Goal: Task Accomplishment & Management: Complete application form

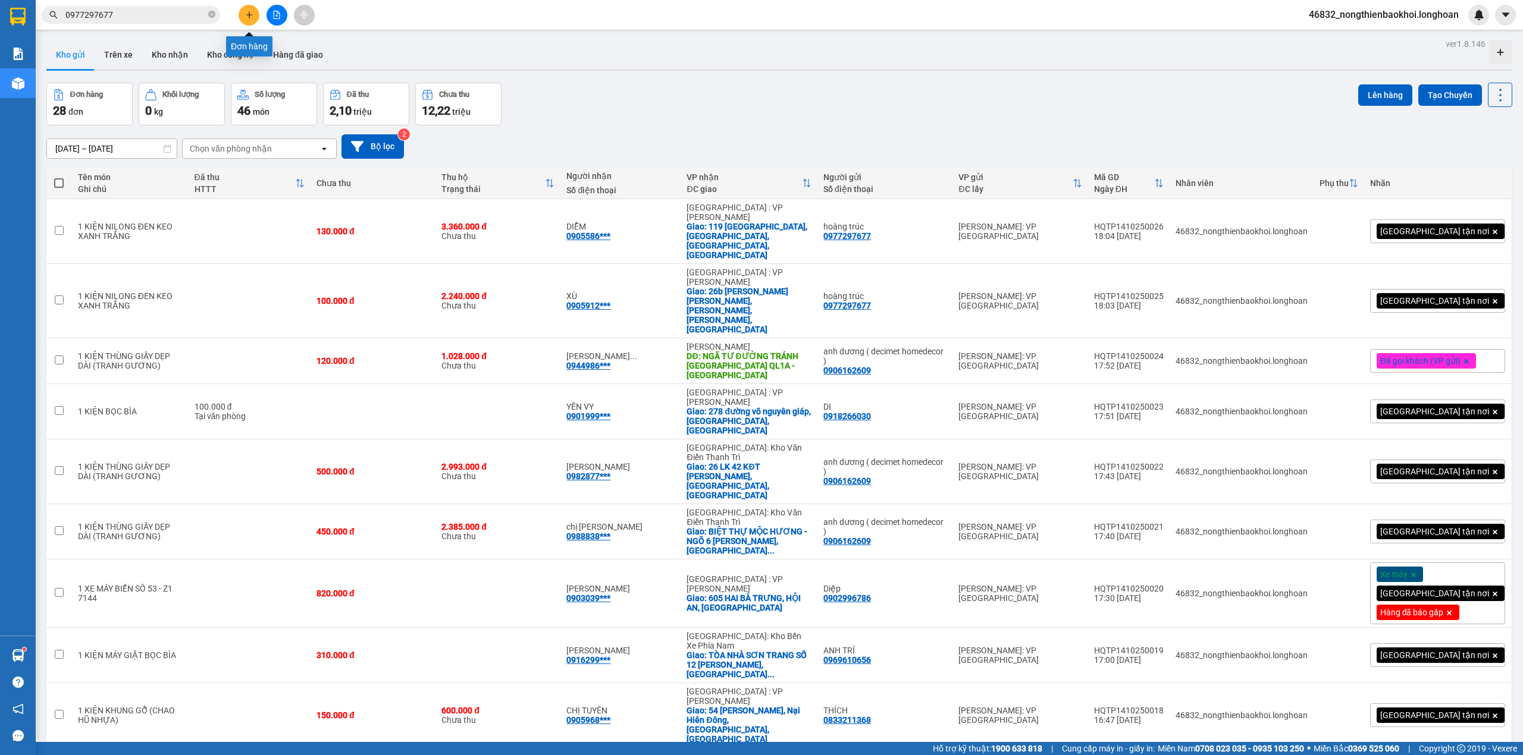
drag, startPoint x: 0, startPoint y: 0, endPoint x: 247, endPoint y: 13, distance: 247.8
click at [247, 13] on icon "plus" at bounding box center [249, 15] width 8 height 8
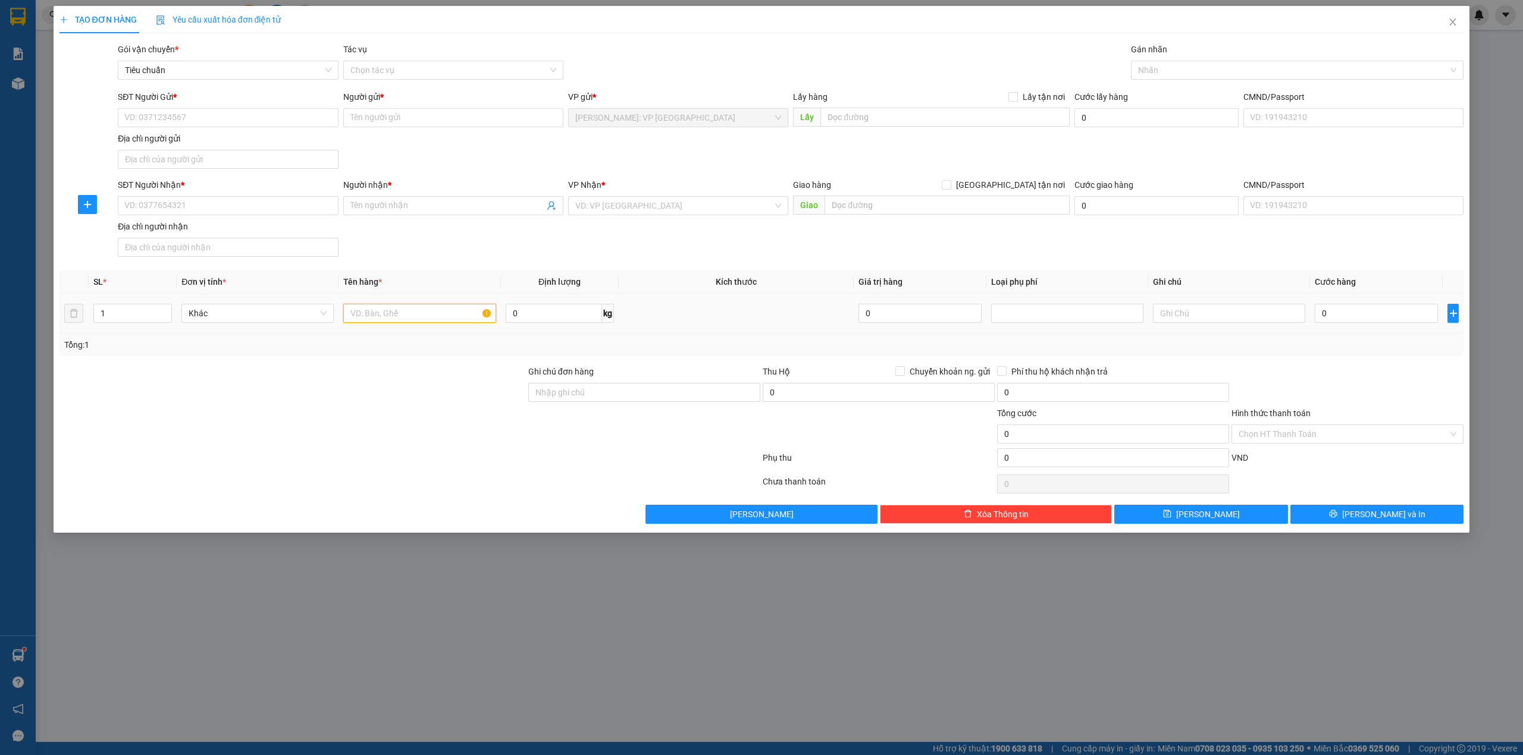
click at [376, 312] on input "text" at bounding box center [419, 313] width 152 height 19
click at [382, 316] on input "1 XE MAY BIỂN" at bounding box center [419, 313] width 152 height 19
drag, startPoint x: 419, startPoint y: 308, endPoint x: 415, endPoint y: 341, distance: 33.6
click at [419, 309] on input "1 XE MÁY BIỂN" at bounding box center [419, 313] width 152 height 19
type input "1 XE MÁY BIỂN 59DB- 182.31"
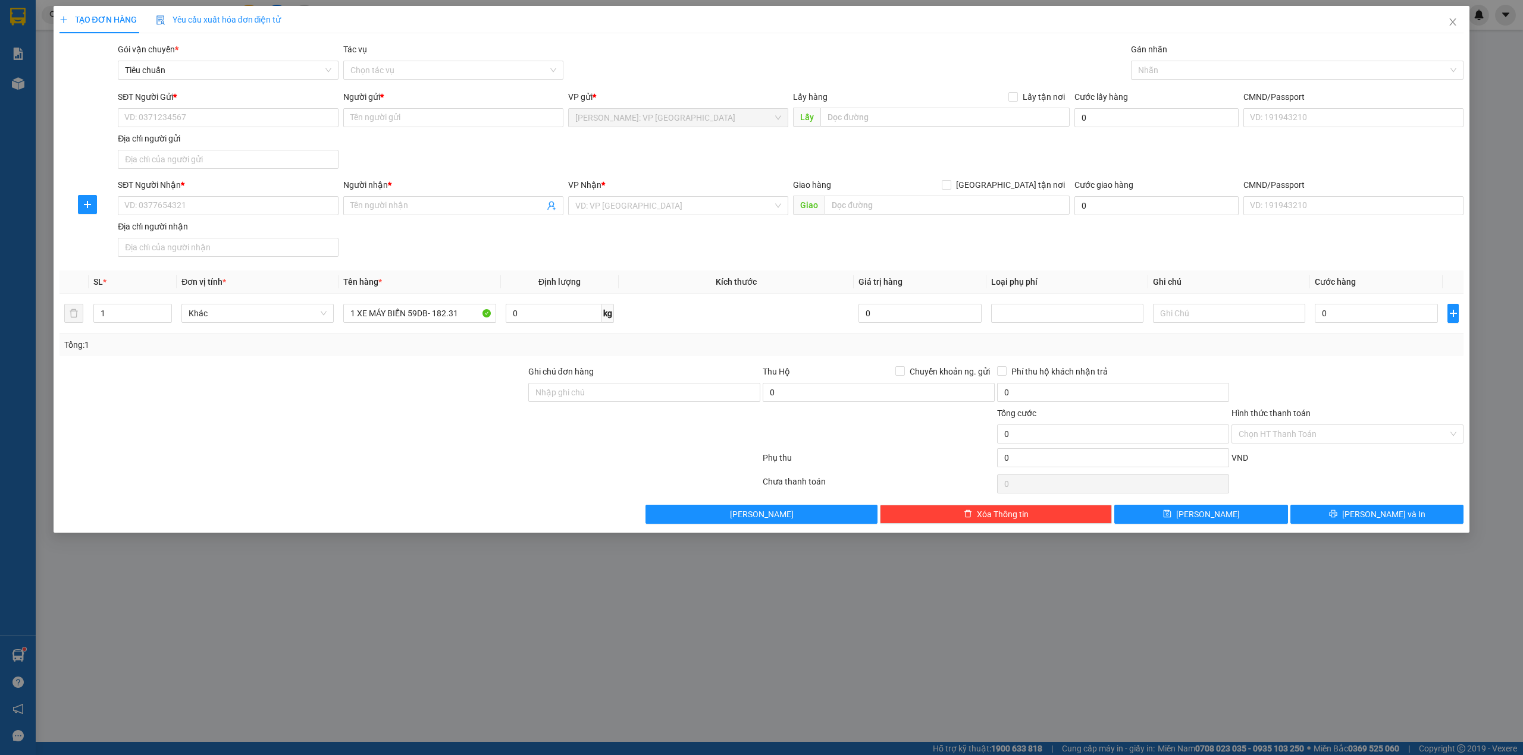
click at [477, 445] on div at bounding box center [292, 428] width 469 height 42
click at [501, 278] on th "Định lượng" at bounding box center [560, 282] width 118 height 23
click at [578, 246] on div "SĐT Người Nhận * VD: 0377654321 Người nhận * Tên người nhận VP Nhận * VD: VP [G…" at bounding box center [790, 219] width 1350 height 83
click at [1276, 67] on div at bounding box center [1291, 70] width 315 height 14
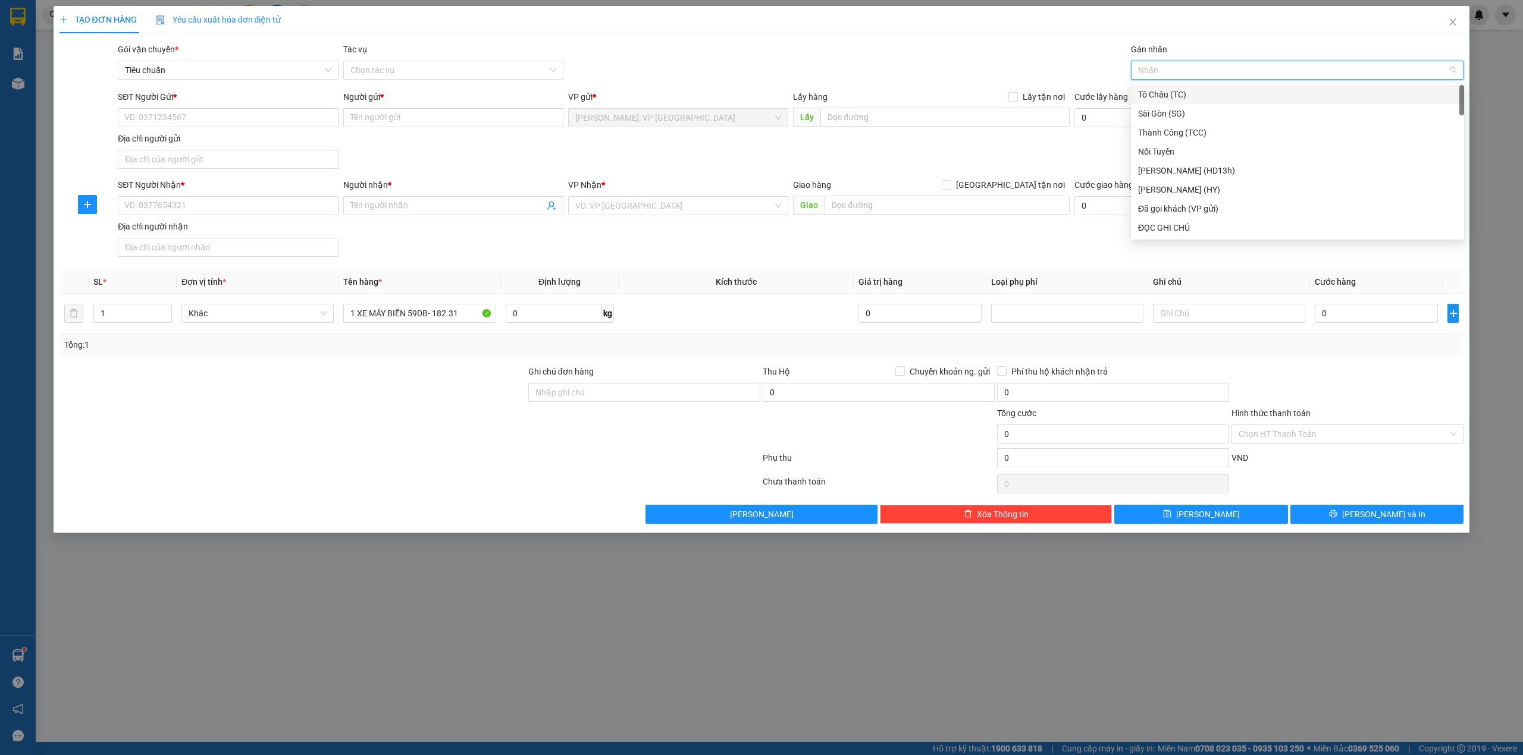
click at [1263, 73] on div at bounding box center [1291, 70] width 315 height 14
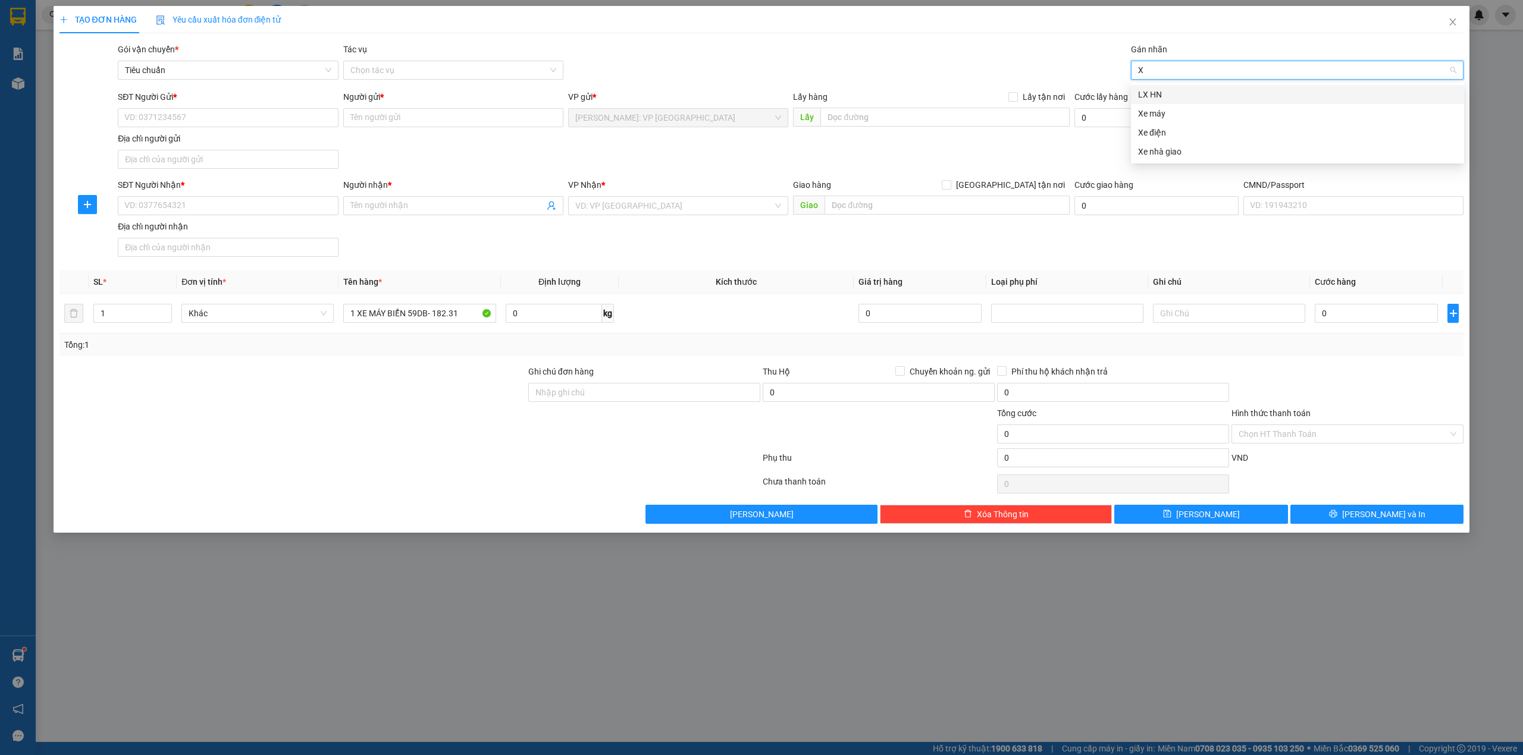
type input "XE"
click at [1188, 98] on div "Xe máy" at bounding box center [1297, 94] width 319 height 13
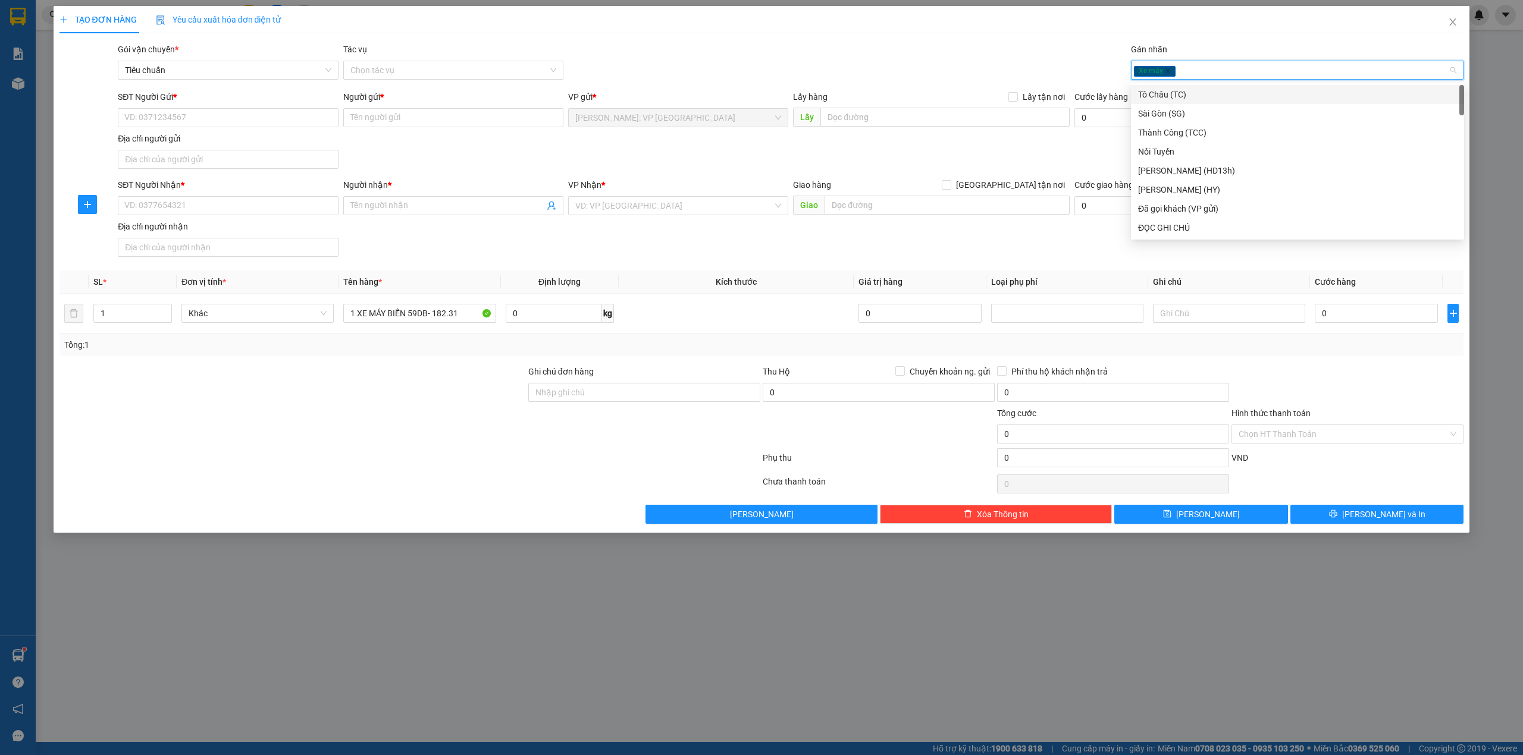
click at [866, 50] on div "Gói vận chuyển * Tiêu chuẩn Tác vụ Chọn tác vụ Gán nhãn Xe máy" at bounding box center [790, 64] width 1350 height 42
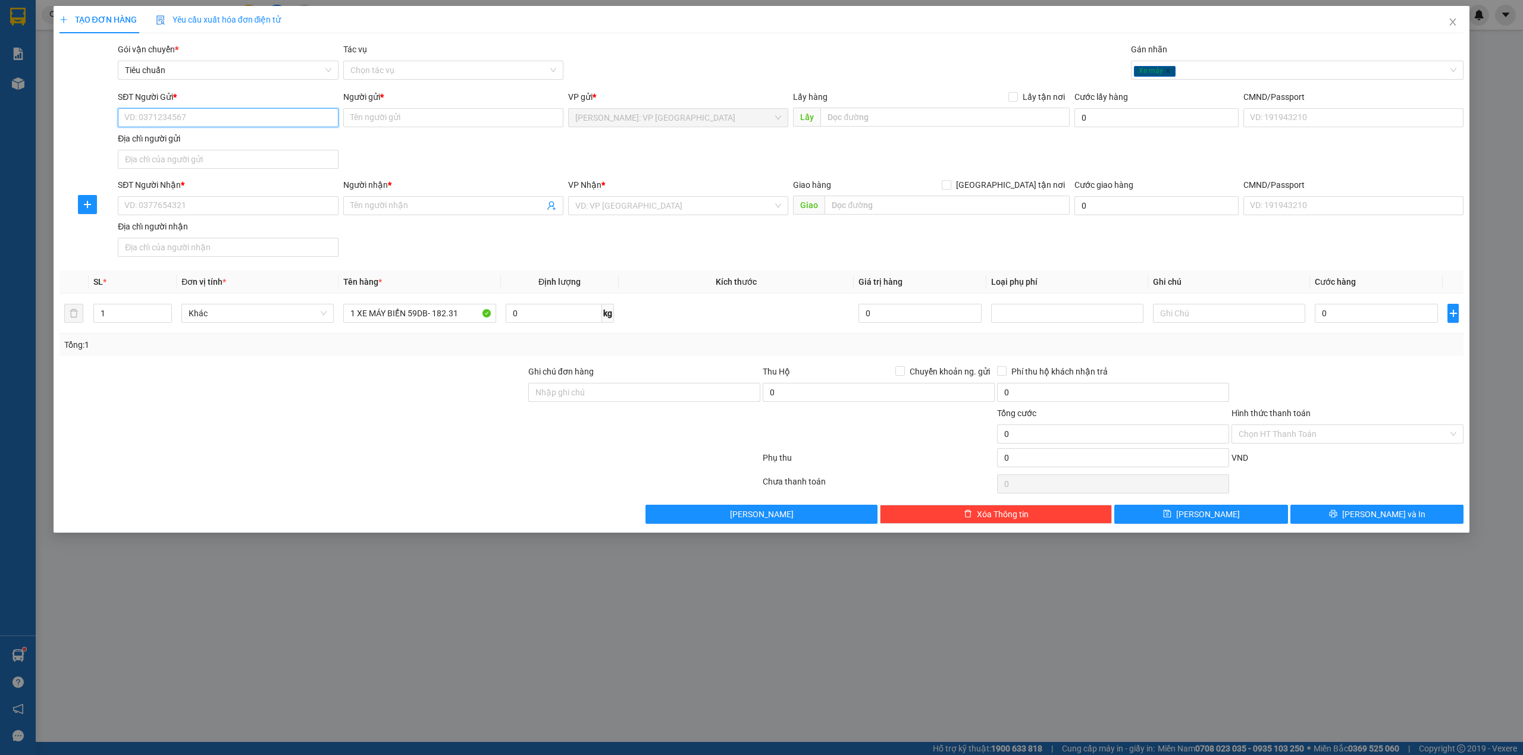
drag, startPoint x: 275, startPoint y: 119, endPoint x: 294, endPoint y: 108, distance: 21.8
click at [274, 120] on input "SĐT Người Gửi *" at bounding box center [228, 117] width 220 height 19
type input "0987344250"
click at [260, 144] on div "0987344250 - [PERSON_NAME]" at bounding box center [228, 142] width 206 height 13
type input "[PERSON_NAME]"
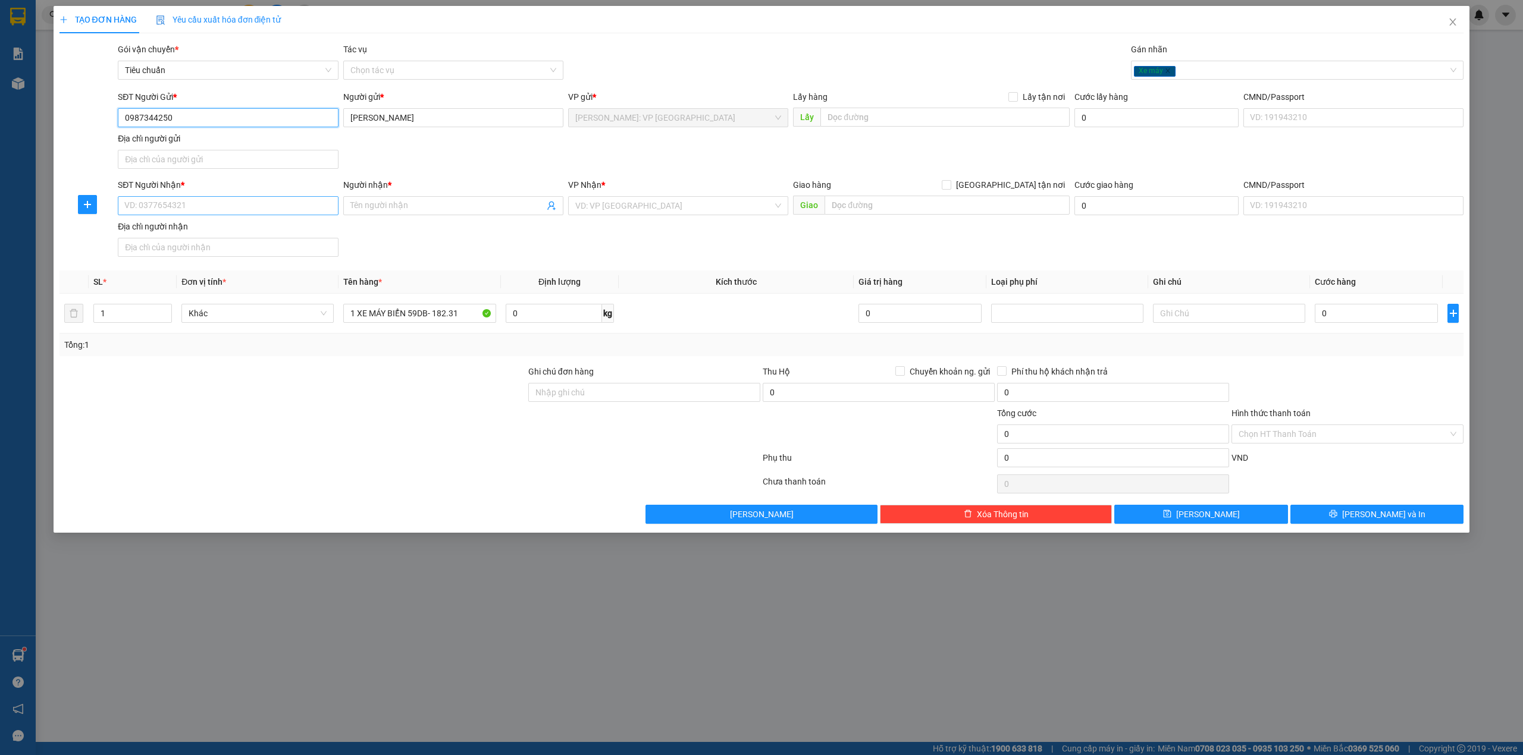
type input "0987344250"
click at [226, 198] on input "SĐT Người Nhận *" at bounding box center [228, 205] width 220 height 19
drag, startPoint x: 155, startPoint y: 229, endPoint x: 146, endPoint y: 229, distance: 9.5
click at [155, 229] on div "0938978937 - huyền" at bounding box center [228, 231] width 206 height 13
type input "0938978937"
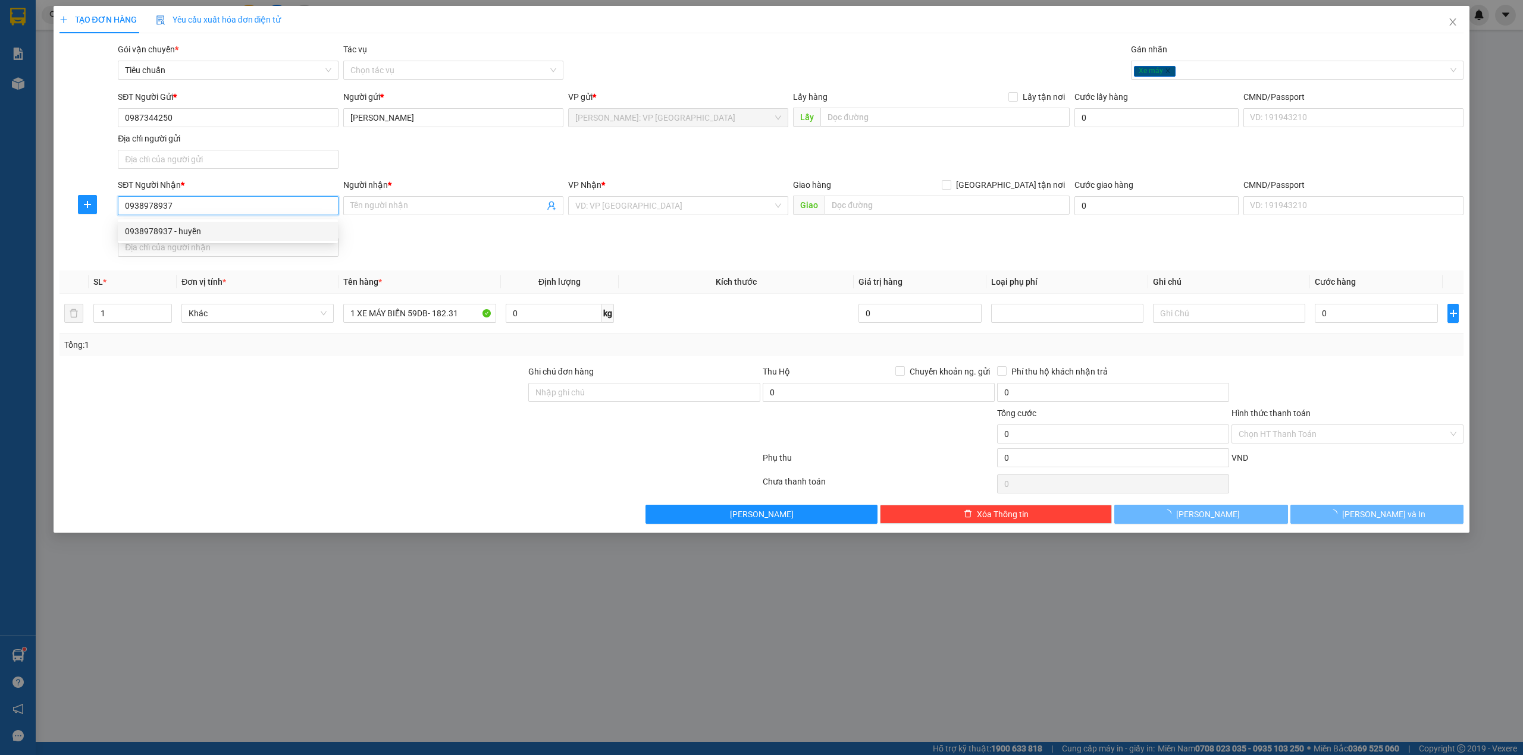
type input "huyền"
checkbox input "true"
type input "thôn tân đệ, [GEOGRAPHIC_DATA], vũ thư, thái bình"
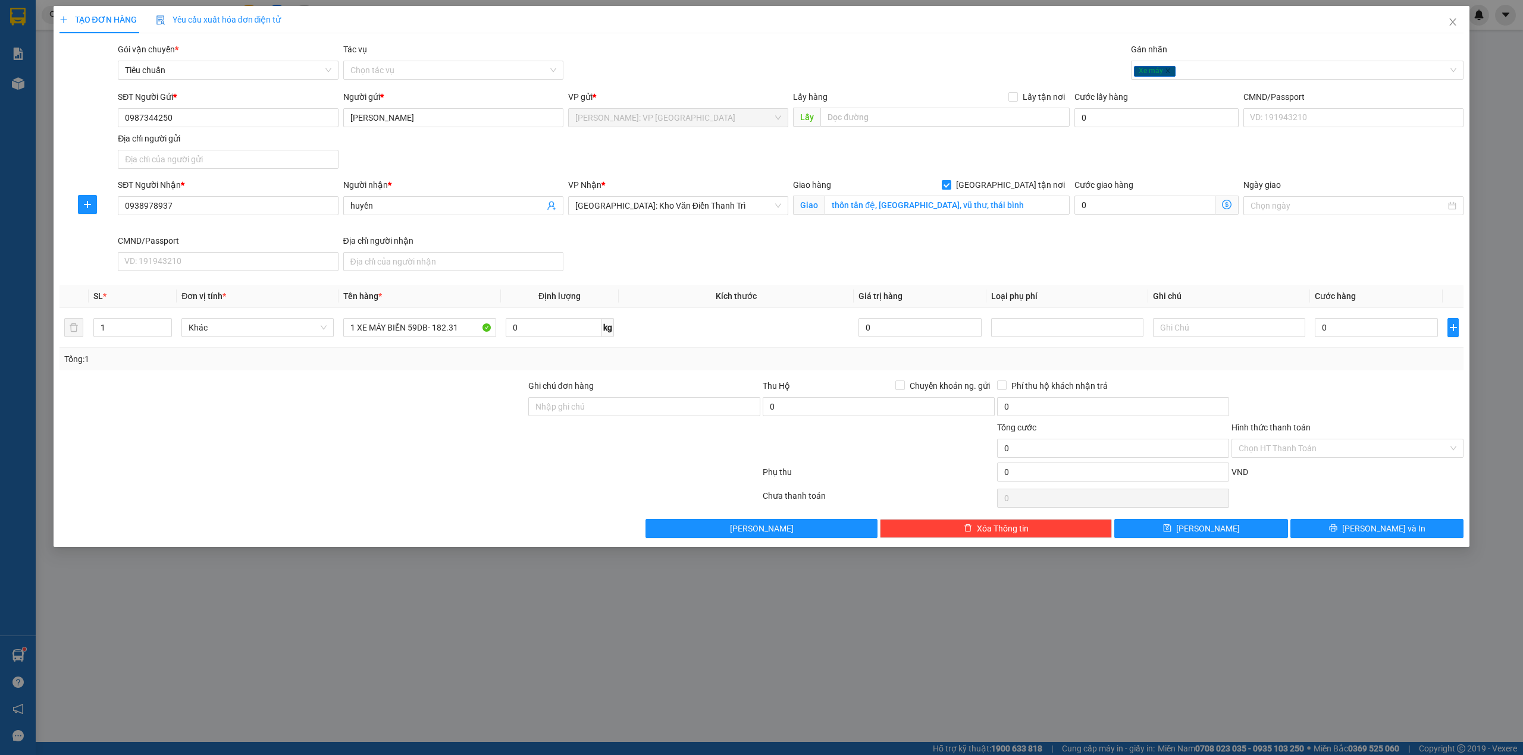
click at [890, 246] on div "SĐT Người Nhận * 0938978937 0938978937 Người nhận * huyền VP Nhận * [GEOGRAPHIC…" at bounding box center [790, 227] width 1350 height 98
click at [1347, 324] on input "0" at bounding box center [1375, 327] width 123 height 19
click at [1124, 284] on div "Transit Pickup Surcharge Ids Transit Deliver Surcharge Ids Transit Deliver Surc…" at bounding box center [761, 290] width 1404 height 495
click at [992, 256] on div "SĐT Người Nhận * 0938978937 Người nhận * huyền VP Nhận * [GEOGRAPHIC_DATA]: [PE…" at bounding box center [790, 227] width 1350 height 98
type input "1"
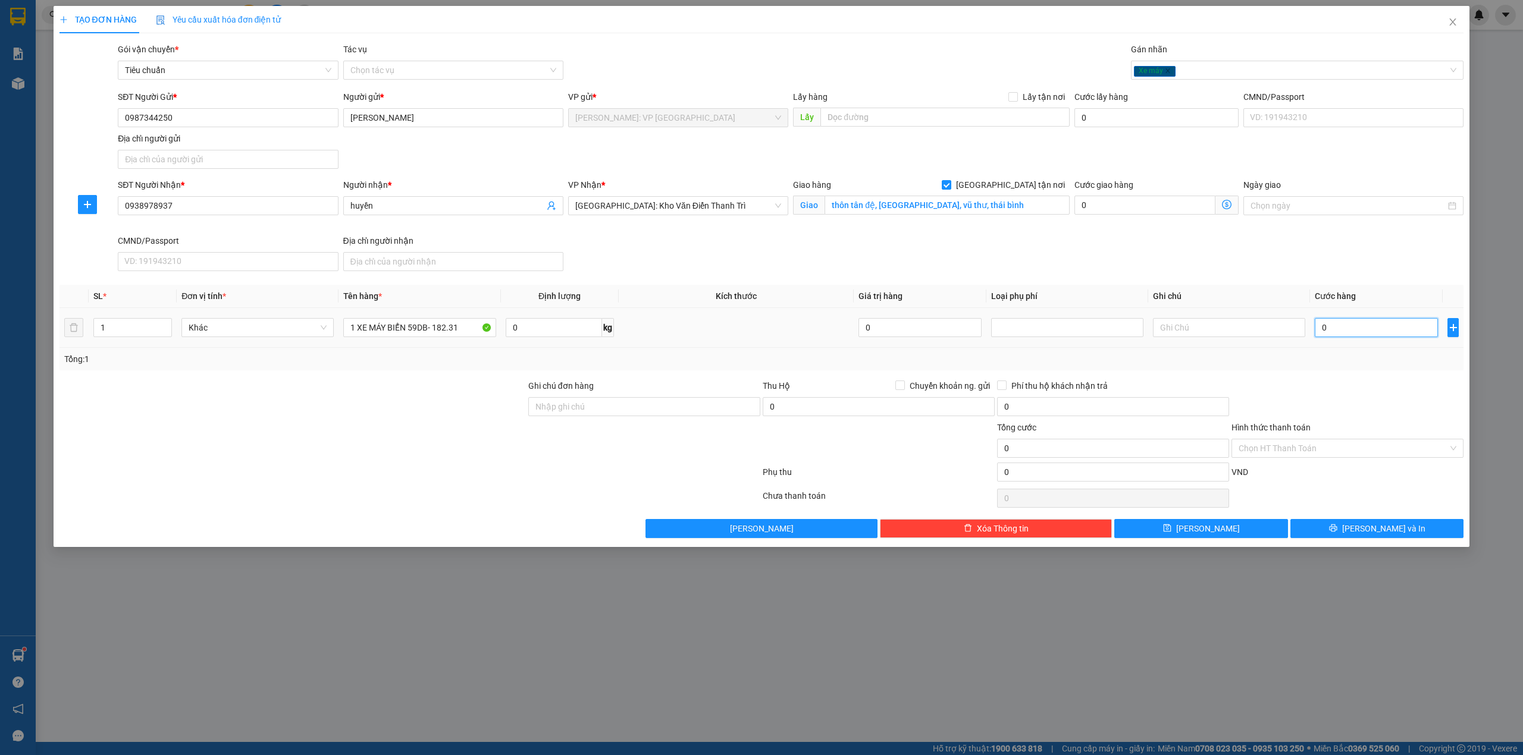
type input "1"
type input "14"
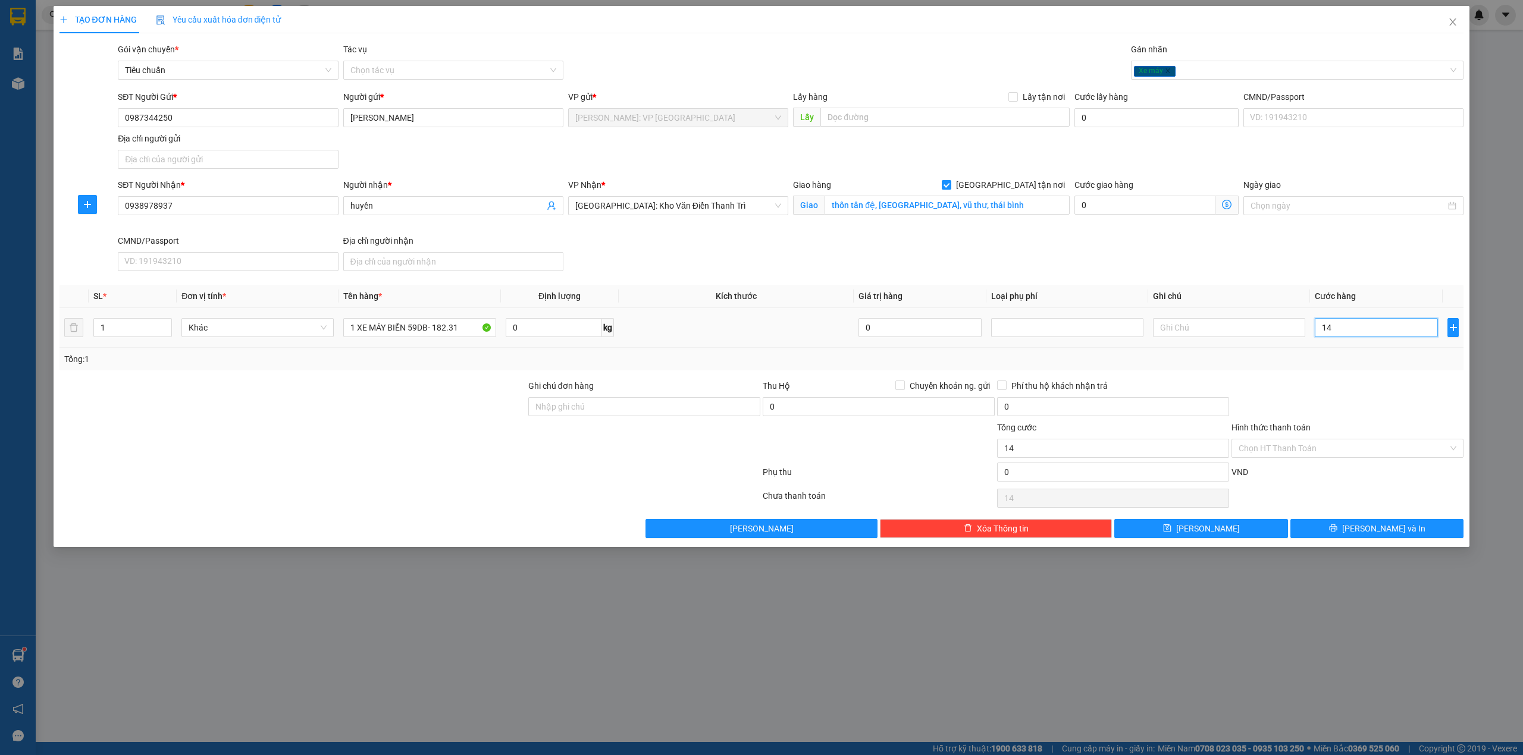
type input "148"
type input "1.480"
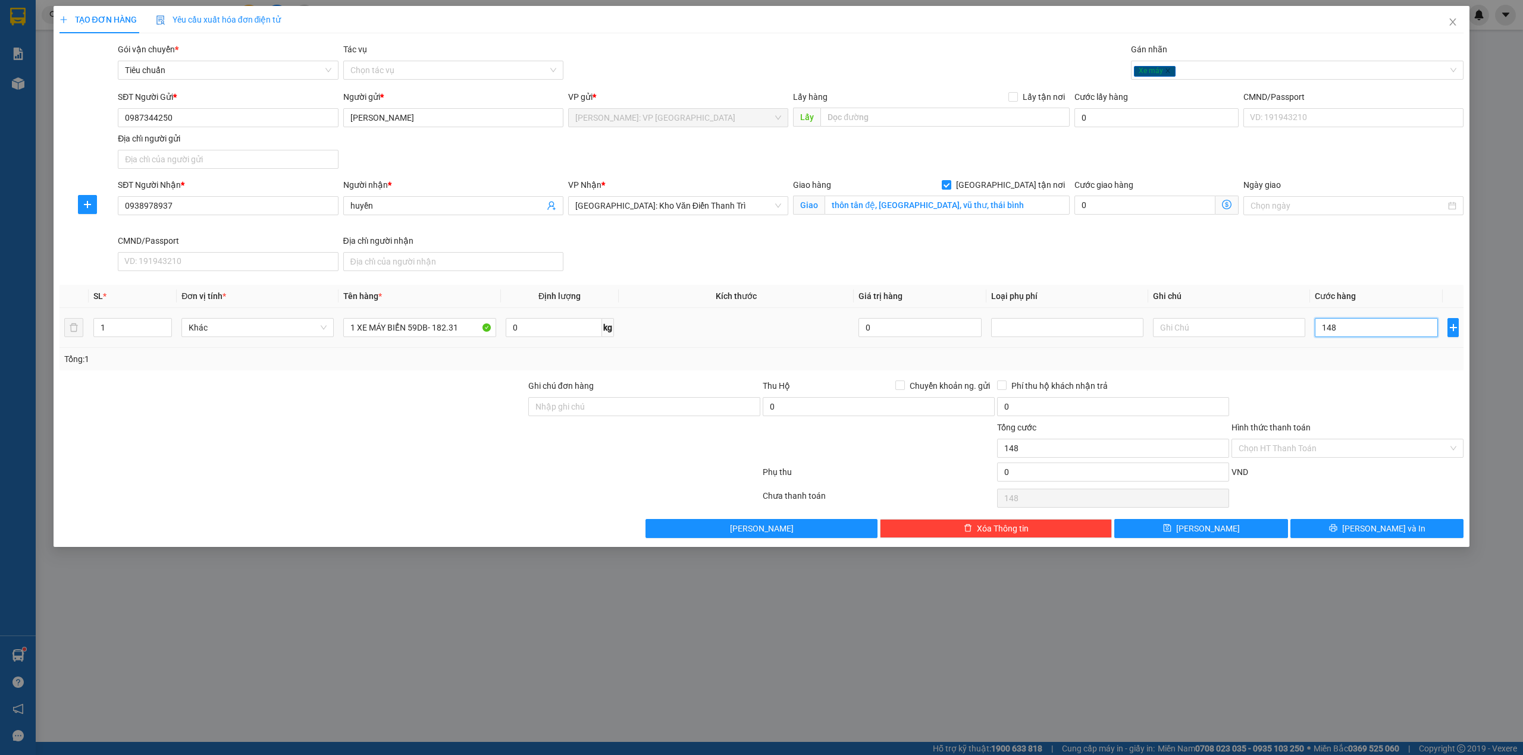
type input "1.480"
type input "14.800"
type input "148.000"
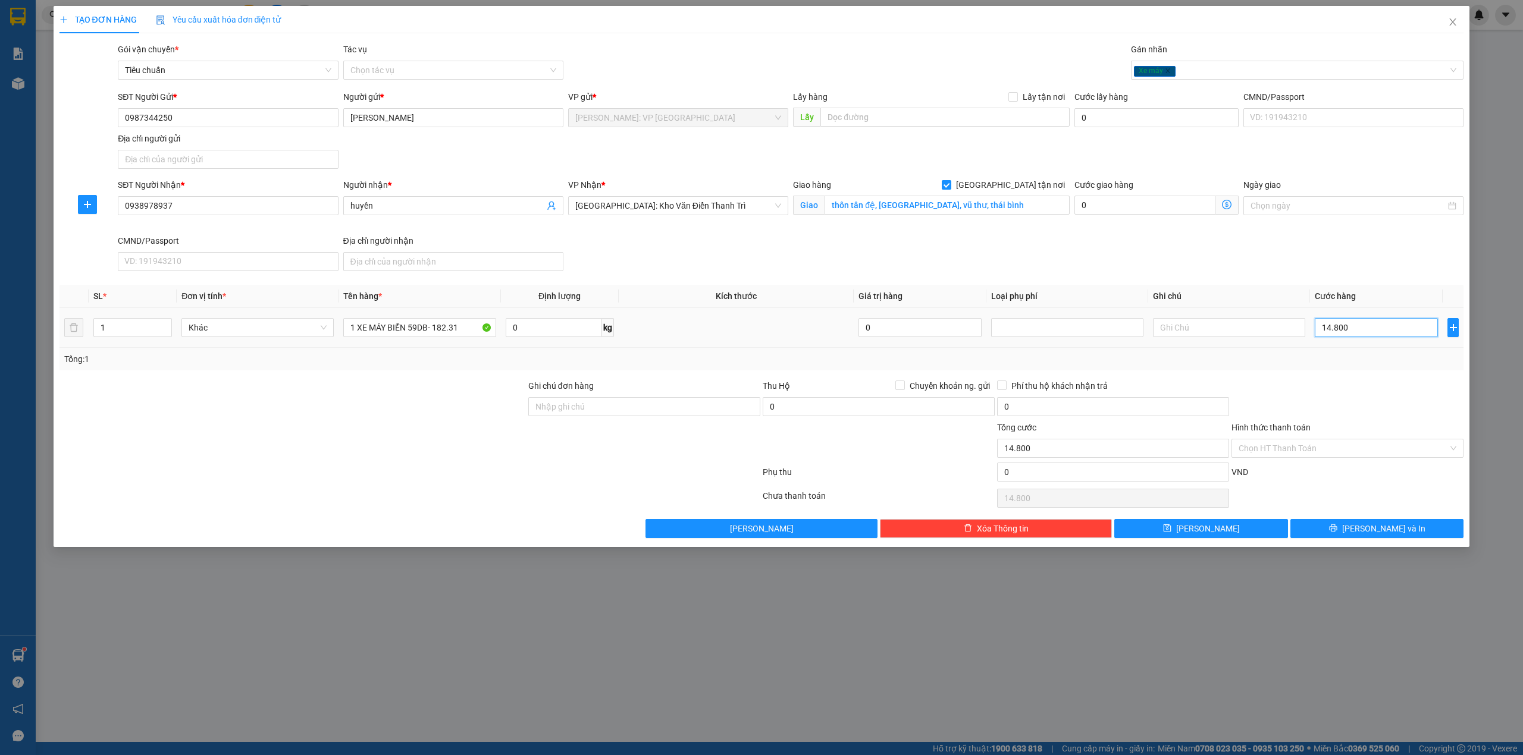
type input "148.000"
type input "1.480.000"
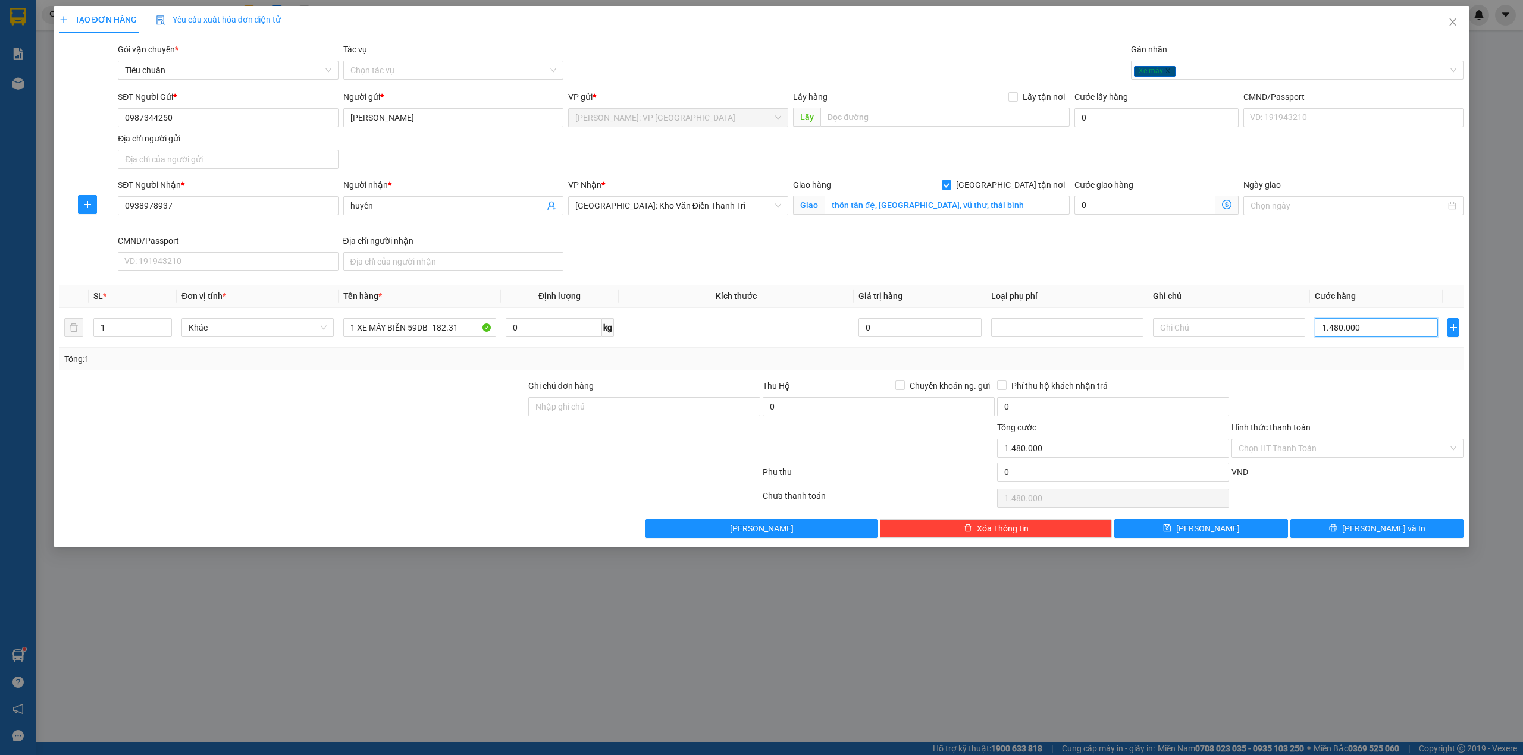
type input "1.480.000"
click at [369, 463] on div at bounding box center [292, 442] width 469 height 42
click at [614, 397] on div "Ghi chú đơn hàng" at bounding box center [644, 388] width 232 height 18
drag, startPoint x: 597, startPoint y: 412, endPoint x: 591, endPoint y: 417, distance: 8.0
click at [595, 412] on input "Ghi chú đơn hàng" at bounding box center [644, 406] width 232 height 19
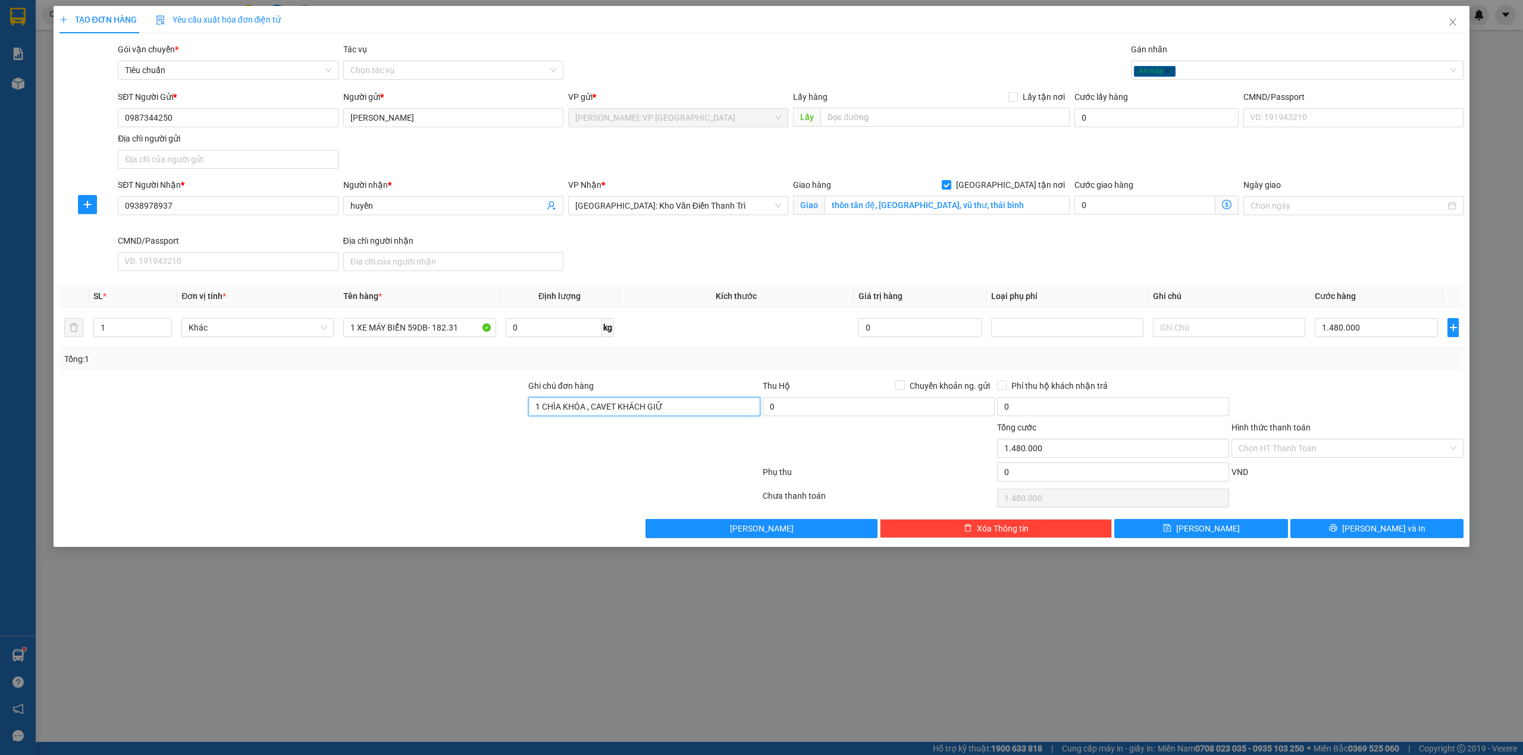
type input "1 CHÌA KHÓA , CAVET KHÁCH GIỮ"
click at [291, 448] on div at bounding box center [292, 442] width 469 height 42
click at [1292, 450] on input "Hình thức thanh toán" at bounding box center [1342, 449] width 209 height 18
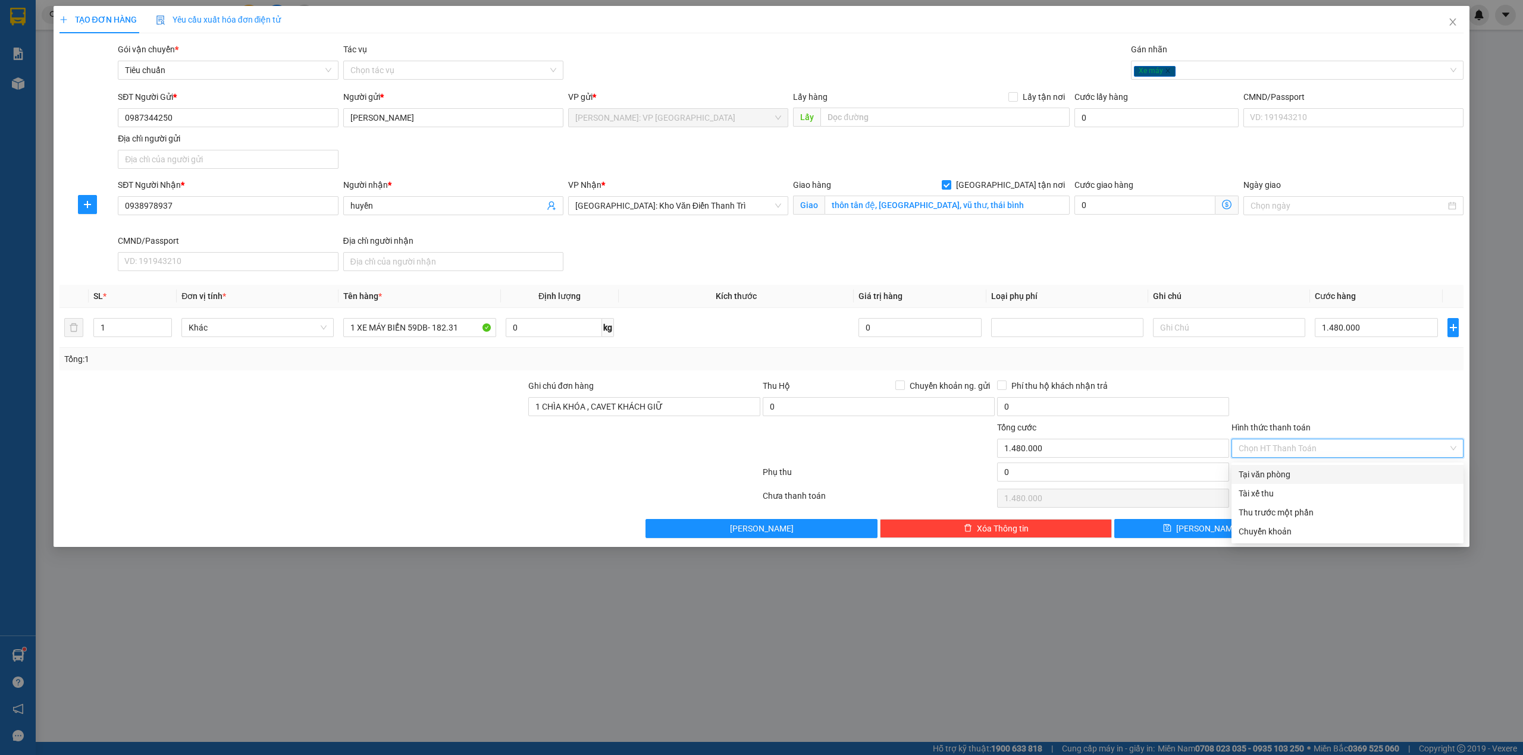
click at [1298, 481] on div "Tại văn phòng" at bounding box center [1347, 474] width 232 height 19
type input "0"
drag, startPoint x: 1352, startPoint y: 398, endPoint x: 1079, endPoint y: 436, distance: 276.1
click at [1352, 398] on div at bounding box center [1347, 400] width 234 height 42
click at [486, 425] on div at bounding box center [292, 442] width 469 height 42
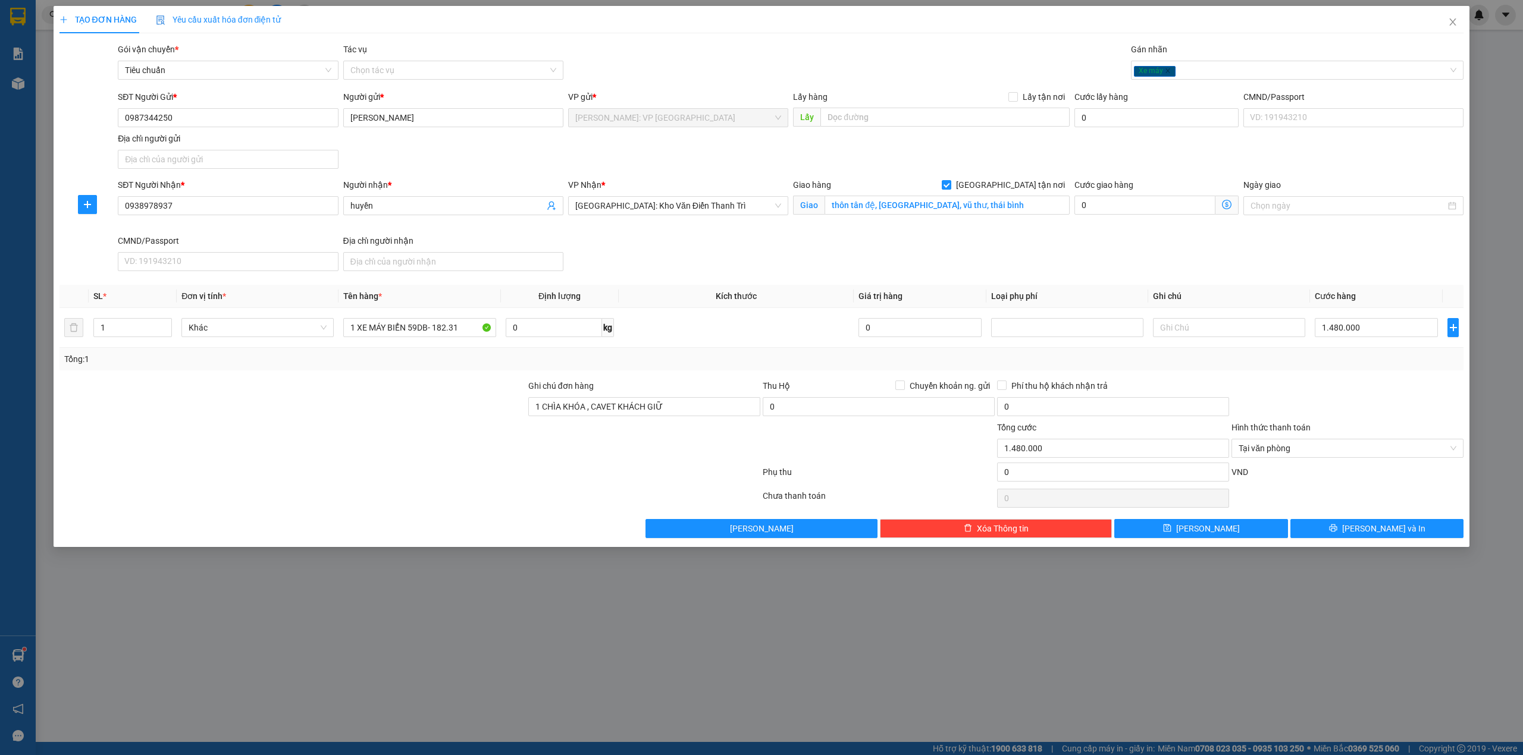
click at [500, 424] on div at bounding box center [292, 442] width 469 height 42
click at [501, 425] on div at bounding box center [292, 442] width 469 height 42
click at [504, 419] on div at bounding box center [292, 400] width 469 height 42
click at [384, 463] on div at bounding box center [292, 442] width 469 height 42
click at [588, 484] on div at bounding box center [409, 475] width 703 height 24
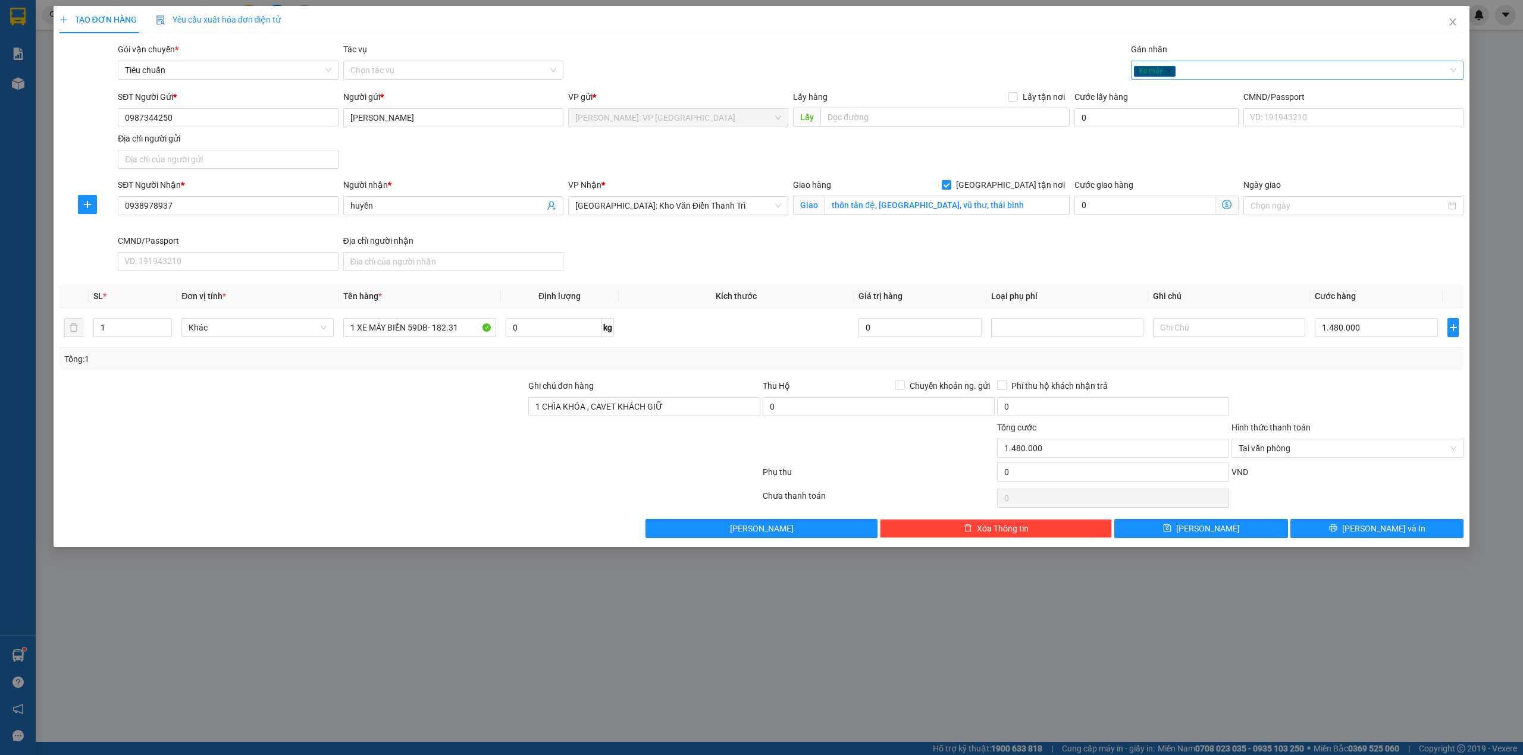
click at [1204, 69] on div "Xe máy" at bounding box center [1291, 70] width 315 height 14
type input "GI"
click at [1195, 96] on div "[GEOGRAPHIC_DATA] tận nơi" at bounding box center [1297, 94] width 319 height 13
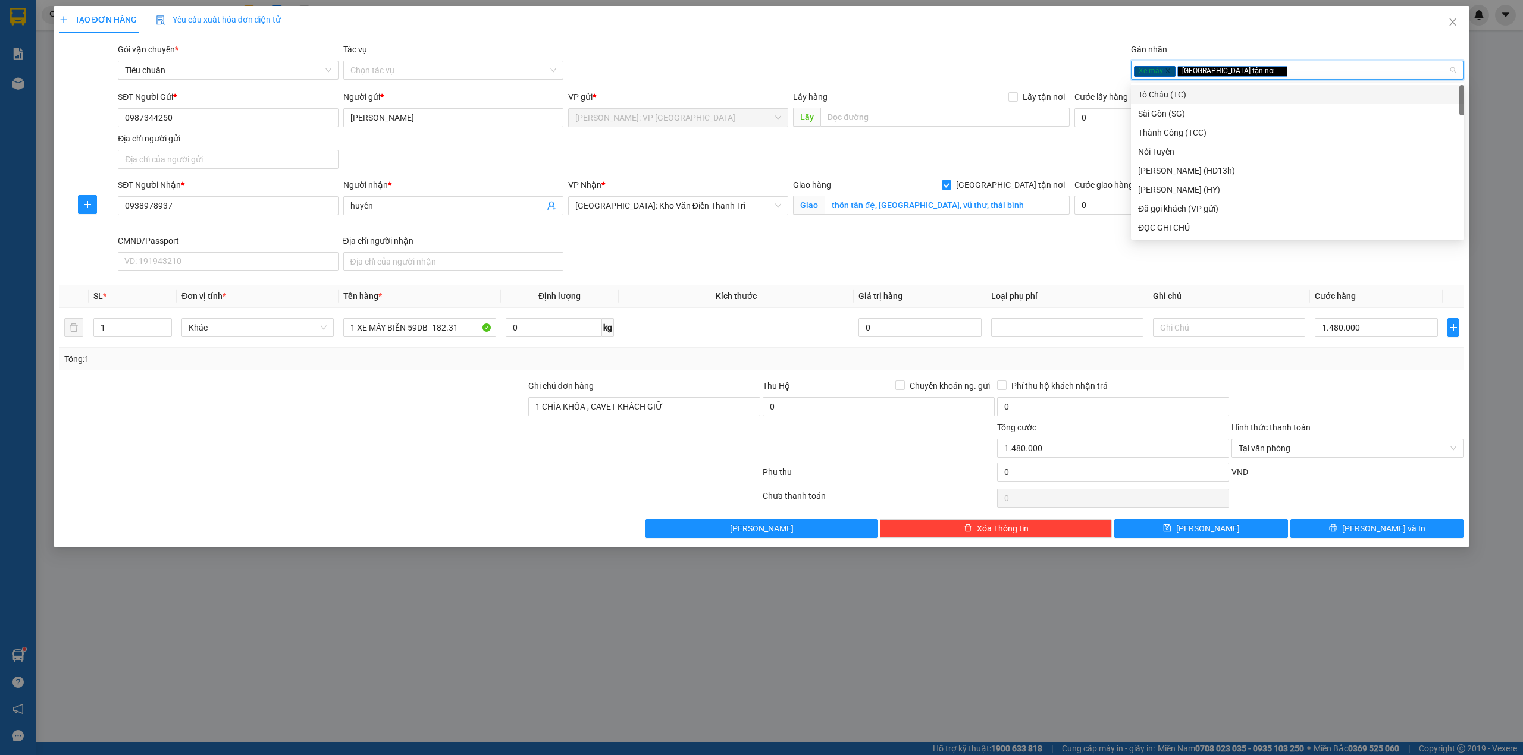
click at [871, 51] on div "Gói vận chuyển * Tiêu chuẩn Tác vụ Chọn tác vụ Gán nhãn Xe máy Giao tận nơi" at bounding box center [790, 64] width 1350 height 42
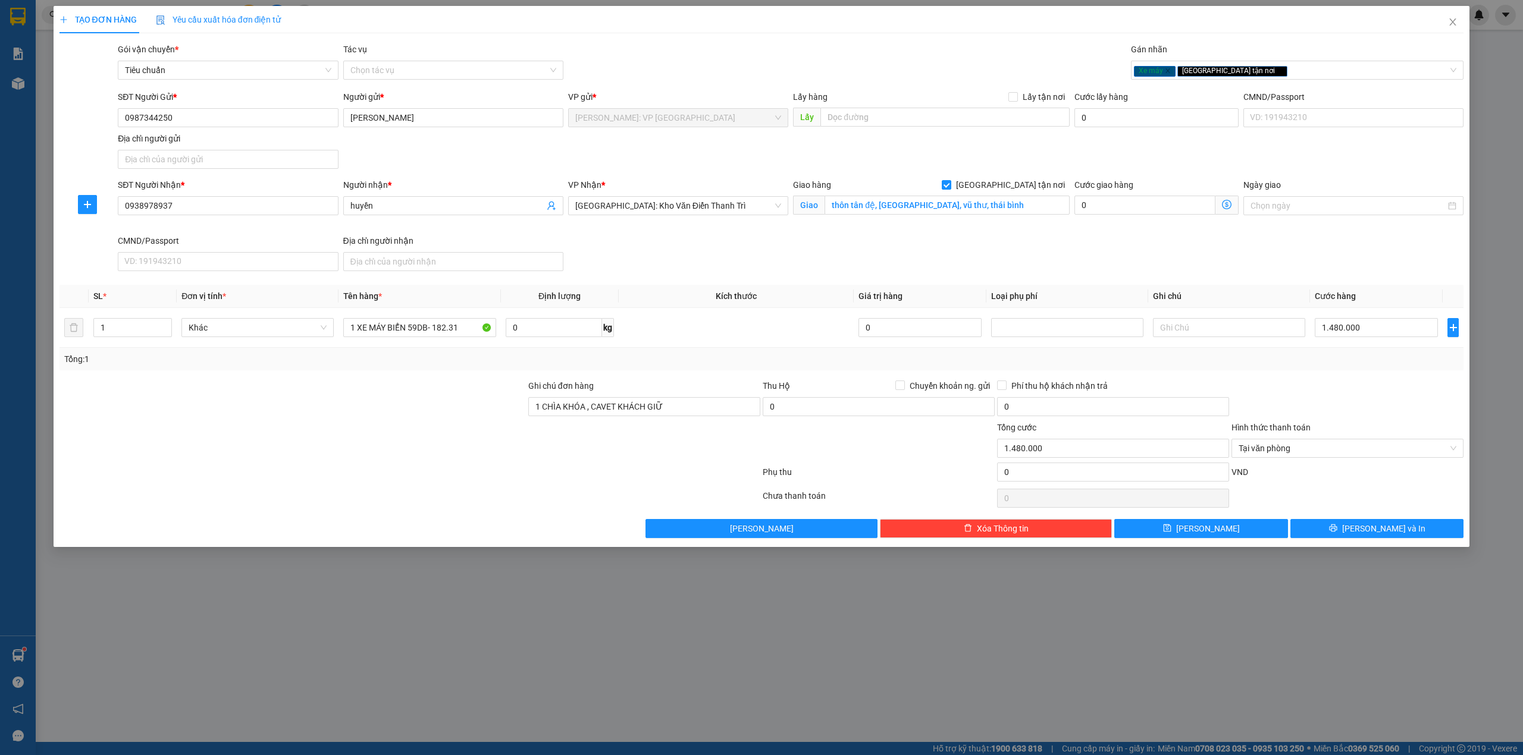
drag, startPoint x: 785, startPoint y: 236, endPoint x: 785, endPoint y: 243, distance: 7.1
click at [785, 238] on div "SĐT Người Nhận * 0938978937 Người nhận * huyền VP Nhận * [GEOGRAPHIC_DATA]: [PE…" at bounding box center [790, 227] width 1350 height 98
click at [414, 514] on div "Transit Pickup Surcharge Ids Transit Deliver Surcharge Ids Transit Deliver Surc…" at bounding box center [761, 290] width 1404 height 495
click at [1399, 526] on span "[PERSON_NAME] và In" at bounding box center [1383, 528] width 83 height 13
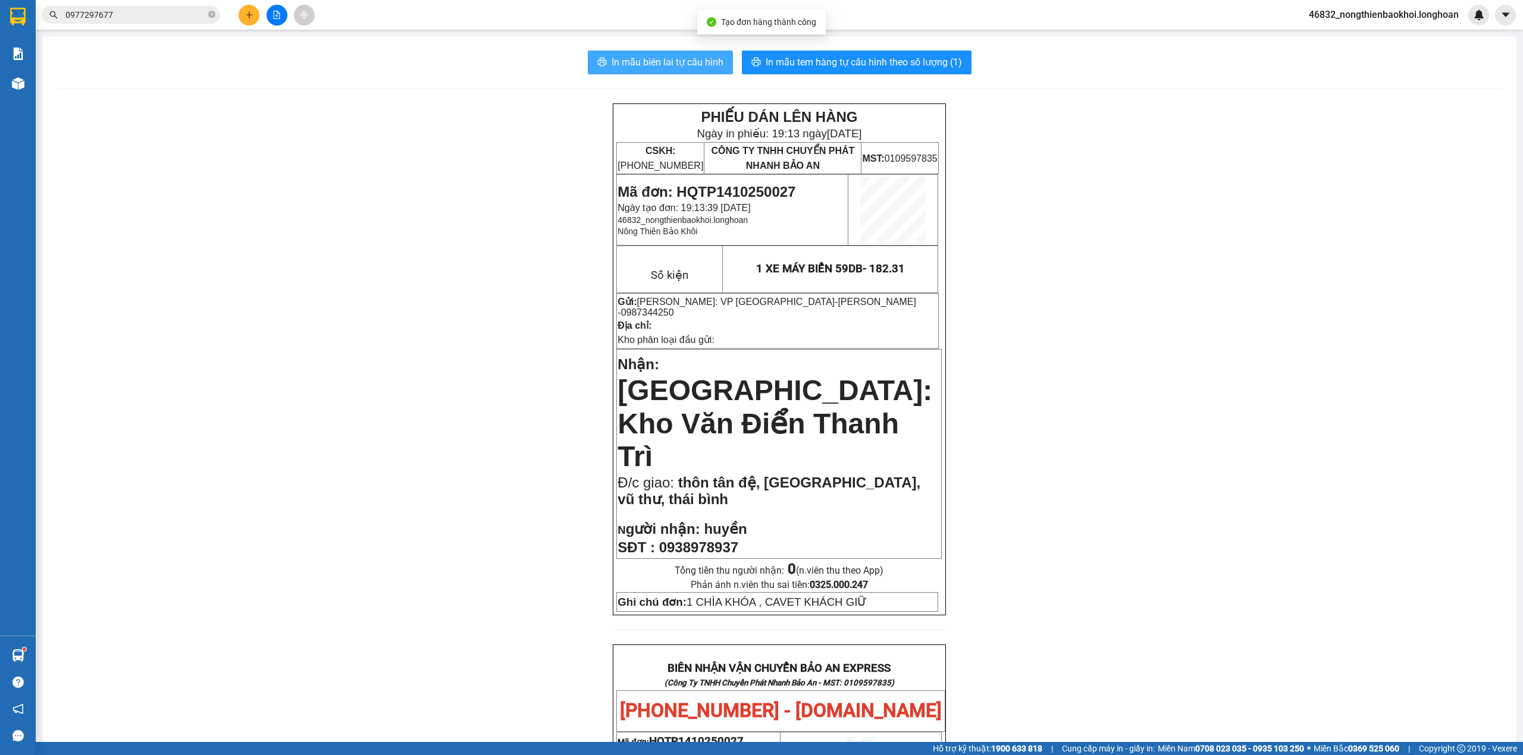
click at [645, 55] on span "In mẫu biên lai tự cấu hình" at bounding box center [667, 62] width 112 height 15
click at [395, 384] on div "PHIẾU DÁN LÊN HÀNG Ngày in phiếu: 19:13 [DATE] CSKH: [PHONE_NUMBER] CÔNG TY TNH…" at bounding box center [779, 699] width 1445 height 1193
click at [405, 360] on div "PHIẾU DÁN LÊN HÀNG Ngày in phiếu: 19:13 [DATE] CSKH: [PHONE_NUMBER] CÔNG TY TNH…" at bounding box center [779, 699] width 1445 height 1193
click at [410, 316] on div "PHIẾU DÁN LÊN HÀNG Ngày in phiếu: 19:13 [DATE] CSKH: [PHONE_NUMBER] CÔNG TY TNH…" at bounding box center [779, 699] width 1445 height 1193
click at [412, 312] on div "PHIẾU DÁN LÊN HÀNG Ngày in phiếu: 19:13 [DATE] CSKH: [PHONE_NUMBER] CÔNG TY TNH…" at bounding box center [779, 699] width 1445 height 1193
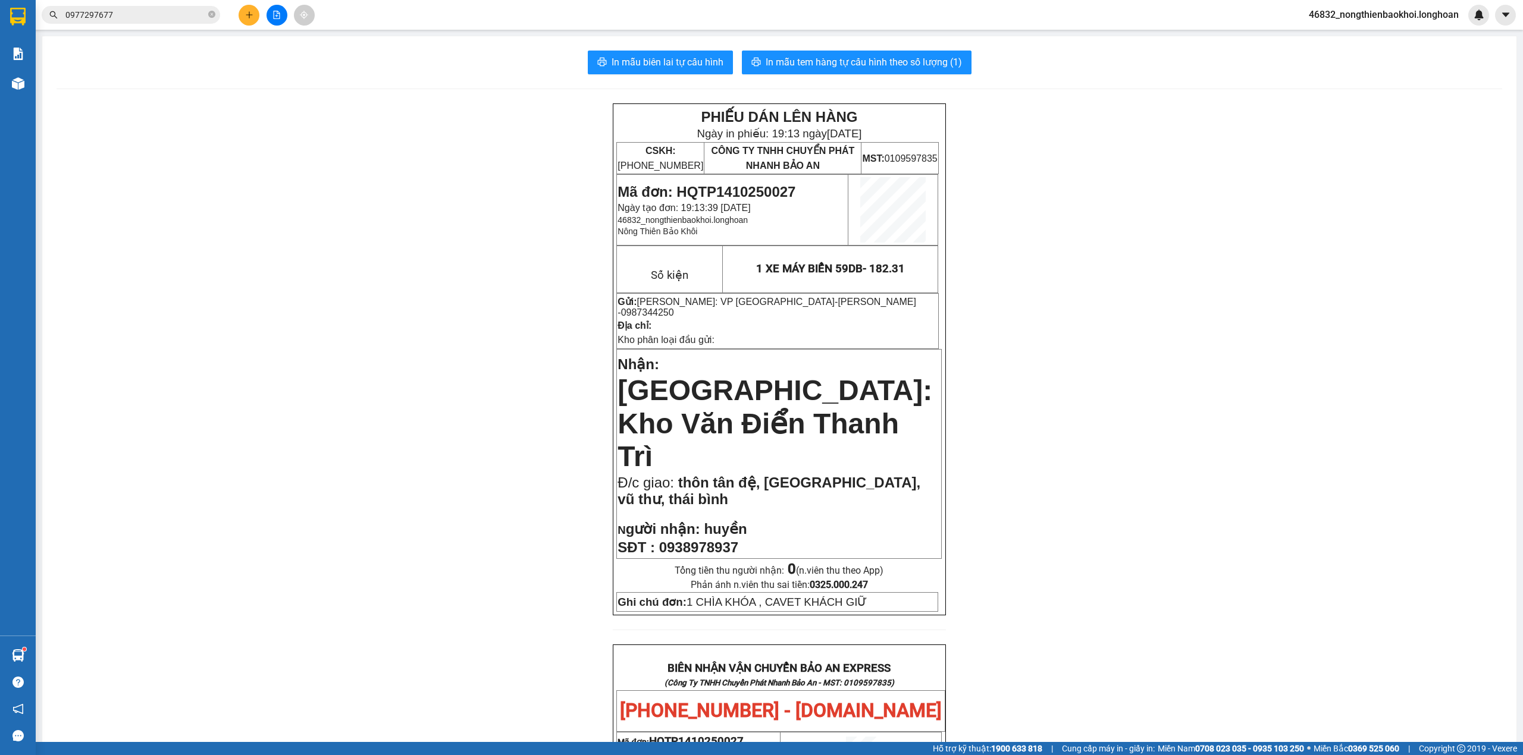
click at [413, 329] on div "PHIẾU DÁN LÊN HÀNG Ngày in phiếu: 19:13 [DATE] CSKH: [PHONE_NUMBER] CÔNG TY TNH…" at bounding box center [779, 699] width 1445 height 1193
click at [398, 686] on div "PHIẾU DÁN LÊN HÀNG Ngày in phiếu: 19:13 [DATE] CSKH: [PHONE_NUMBER] CÔNG TY TNH…" at bounding box center [779, 699] width 1445 height 1193
click at [403, 671] on div "PHIẾU DÁN LÊN HÀNG Ngày in phiếu: 19:13 [DATE] CSKH: [PHONE_NUMBER] CÔNG TY TNH…" at bounding box center [779, 699] width 1445 height 1193
click at [450, 571] on div "PHIẾU DÁN LÊN HÀNG Ngày in phiếu: 19:13 [DATE] CSKH: [PHONE_NUMBER] CÔNG TY TNH…" at bounding box center [779, 699] width 1445 height 1193
click at [495, 458] on div "PHIẾU DÁN LÊN HÀNG Ngày in phiếu: 19:13 [DATE] CSKH: [PHONE_NUMBER] CÔNG TY TNH…" at bounding box center [779, 699] width 1445 height 1193
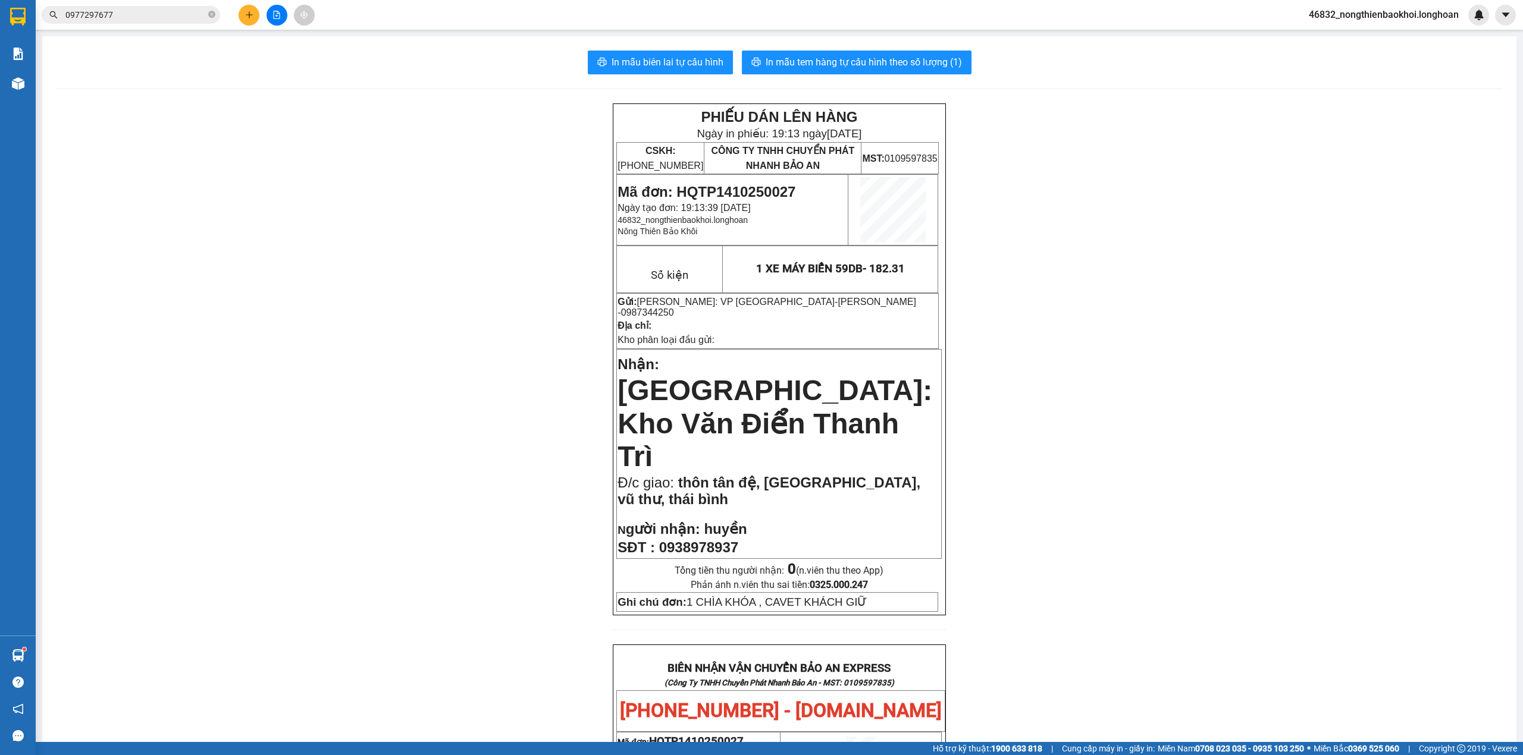
click at [502, 397] on div "PHIẾU DÁN LÊN HÀNG Ngày in phiếu: 19:13 [DATE] CSKH: [PHONE_NUMBER] CÔNG TY TNH…" at bounding box center [779, 699] width 1445 height 1193
click at [502, 391] on div "PHIẾU DÁN LÊN HÀNG Ngày in phiếu: 19:13 [DATE] CSKH: [PHONE_NUMBER] CÔNG TY TNH…" at bounding box center [779, 699] width 1445 height 1193
click at [459, 545] on div "PHIẾU DÁN LÊN HÀNG Ngày in phiếu: 19:13 [DATE] CSKH: [PHONE_NUMBER] CÔNG TY TNH…" at bounding box center [779, 699] width 1445 height 1193
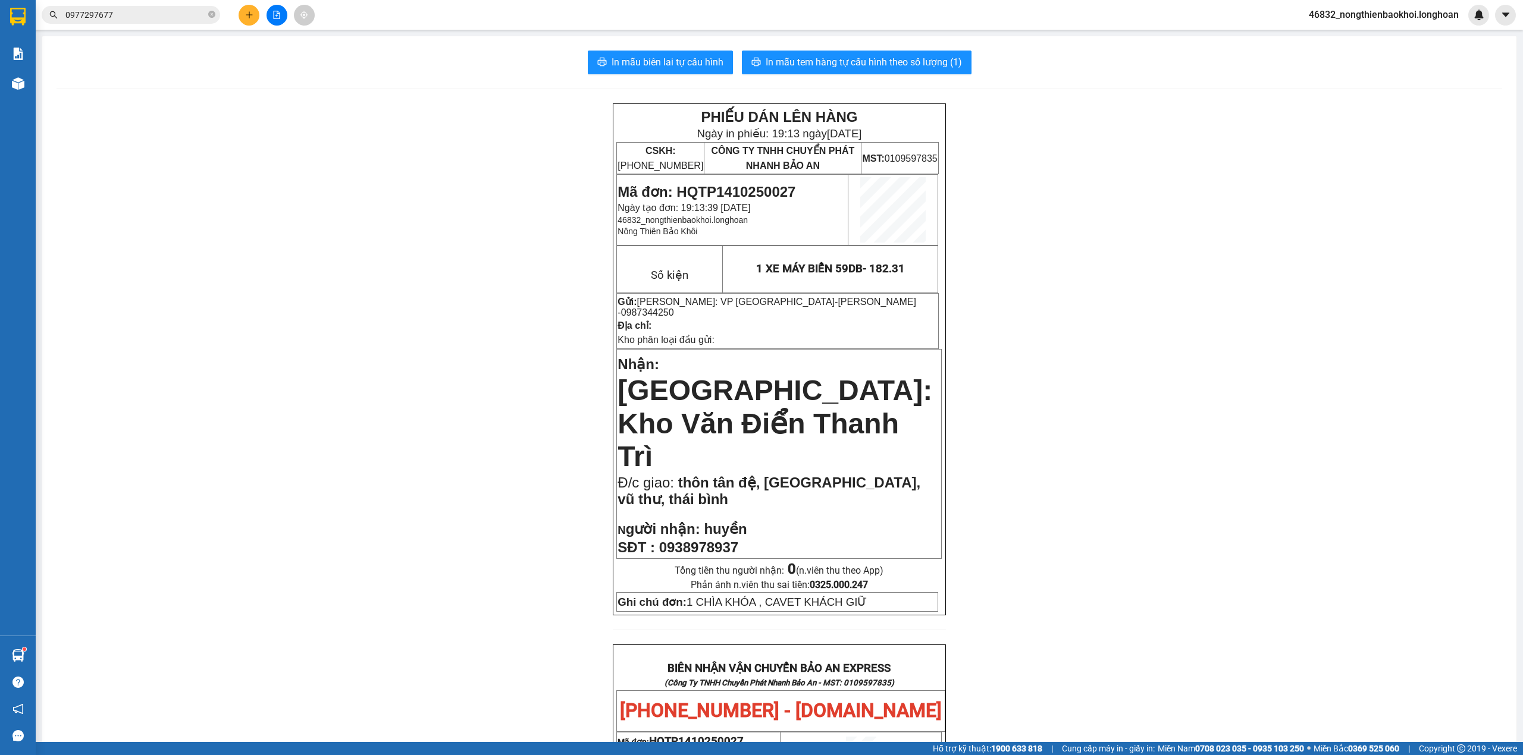
click at [459, 534] on div "PHIẾU DÁN LÊN HÀNG Ngày in phiếu: 19:13 [DATE] CSKH: [PHONE_NUMBER] CÔNG TY TNH…" at bounding box center [779, 699] width 1445 height 1193
click at [479, 505] on div "PHIẾU DÁN LÊN HÀNG Ngày in phiếu: 19:13 [DATE] CSKH: [PHONE_NUMBER] CÔNG TY TNH…" at bounding box center [779, 699] width 1445 height 1193
click at [850, 59] on span "In mẫu tem hàng tự cấu hình theo số lượng (1)" at bounding box center [863, 62] width 196 height 15
click at [407, 514] on div "PHIẾU DÁN LÊN HÀNG Ngày in phiếu: 19:17 [DATE] CSKH: [PHONE_NUMBER] CÔNG TY TNH…" at bounding box center [779, 699] width 1445 height 1193
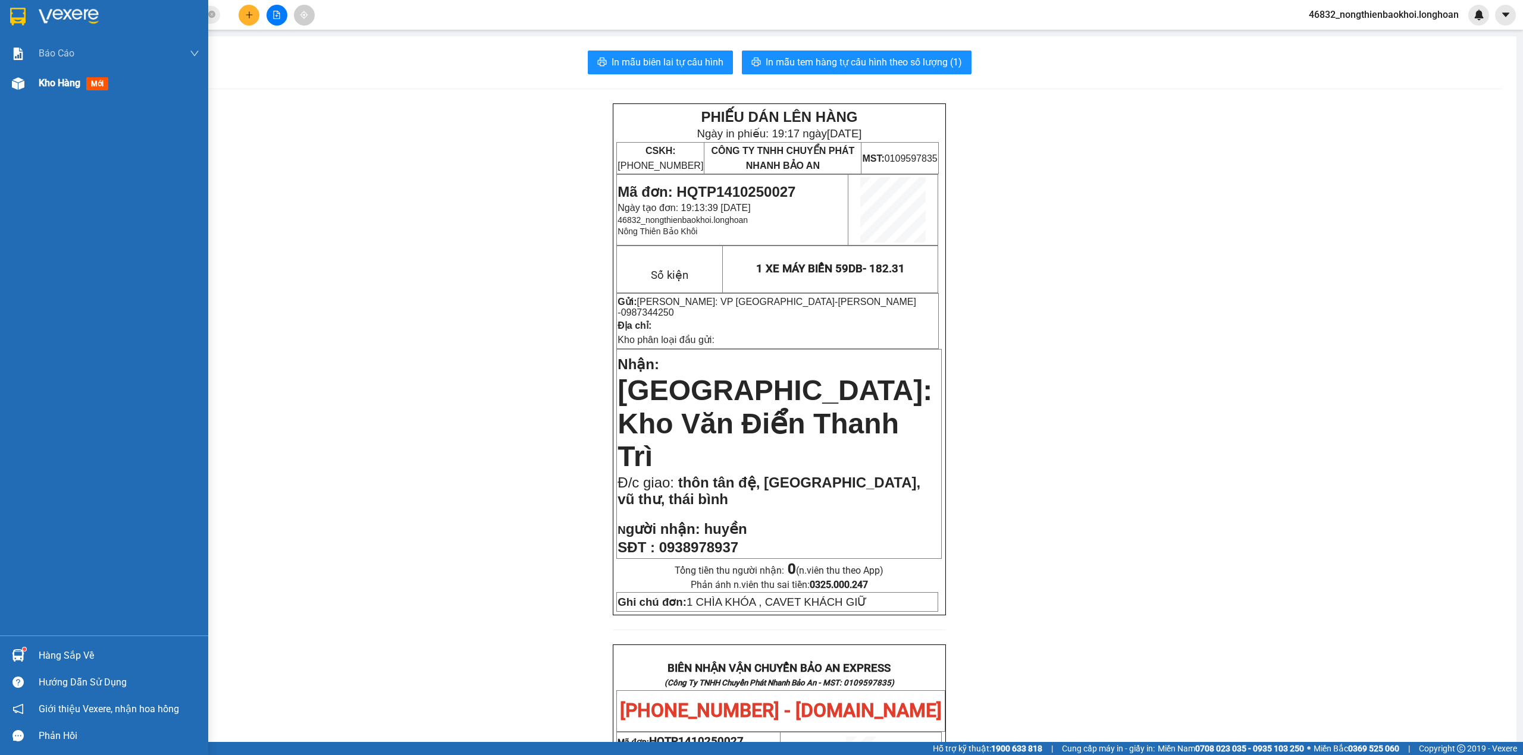
click at [23, 90] on div at bounding box center [18, 83] width 21 height 21
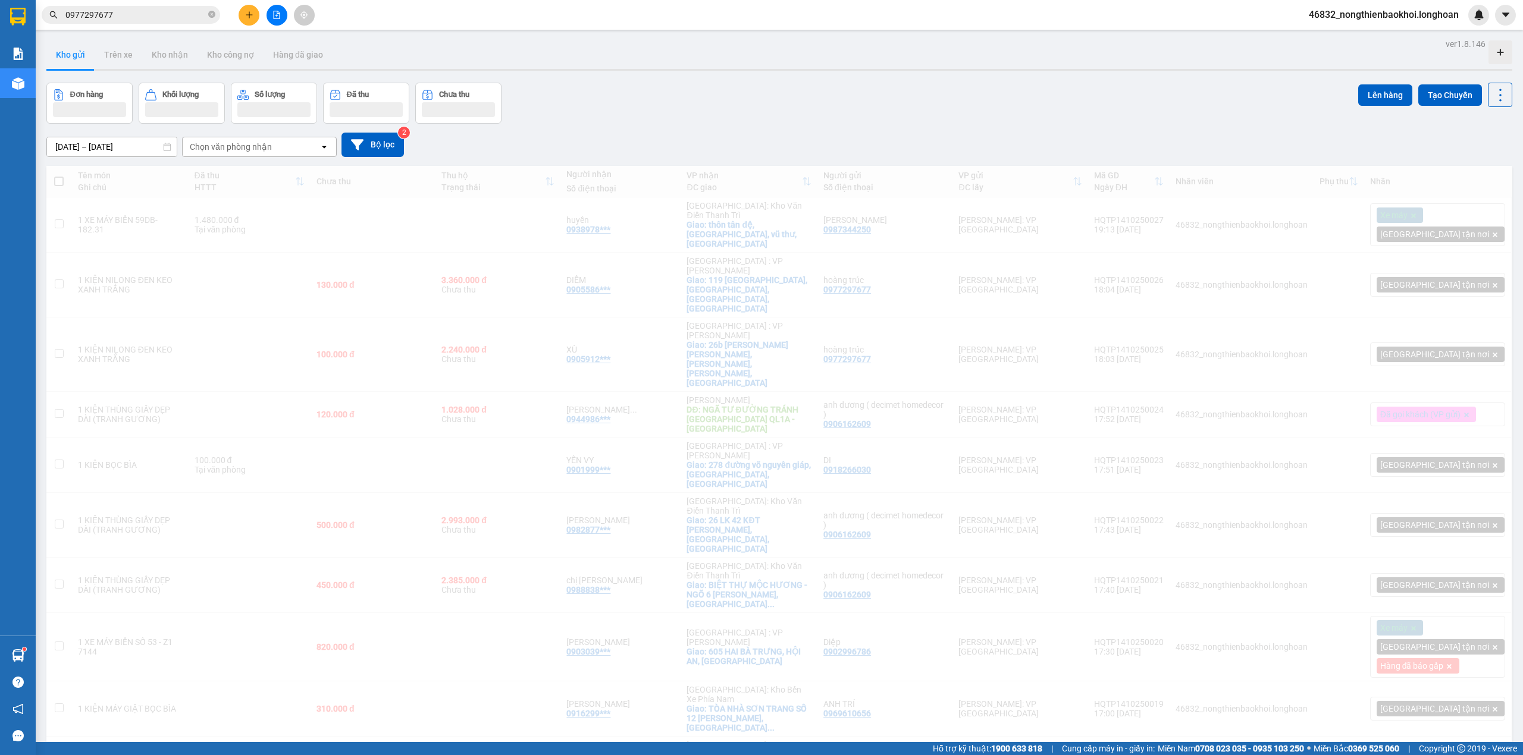
click at [742, 123] on div "Đơn hàng Khối lượng Số lượng Đã thu Chưa thu Lên hàng Tạo Chuyến" at bounding box center [778, 103] width 1465 height 41
